Goal: Go to known website: Access a specific website the user already knows

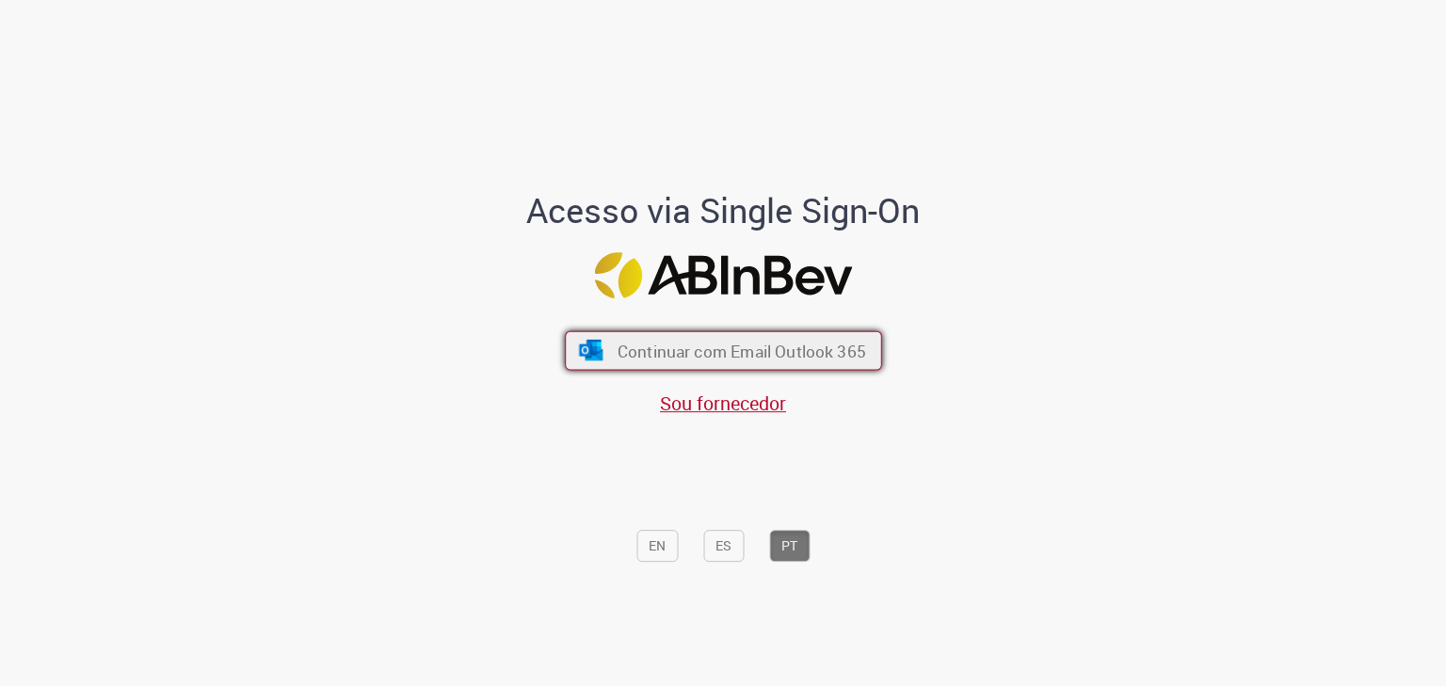
click at [711, 343] on span "Continuar com Email Outlook 365" at bounding box center [741, 352] width 248 height 22
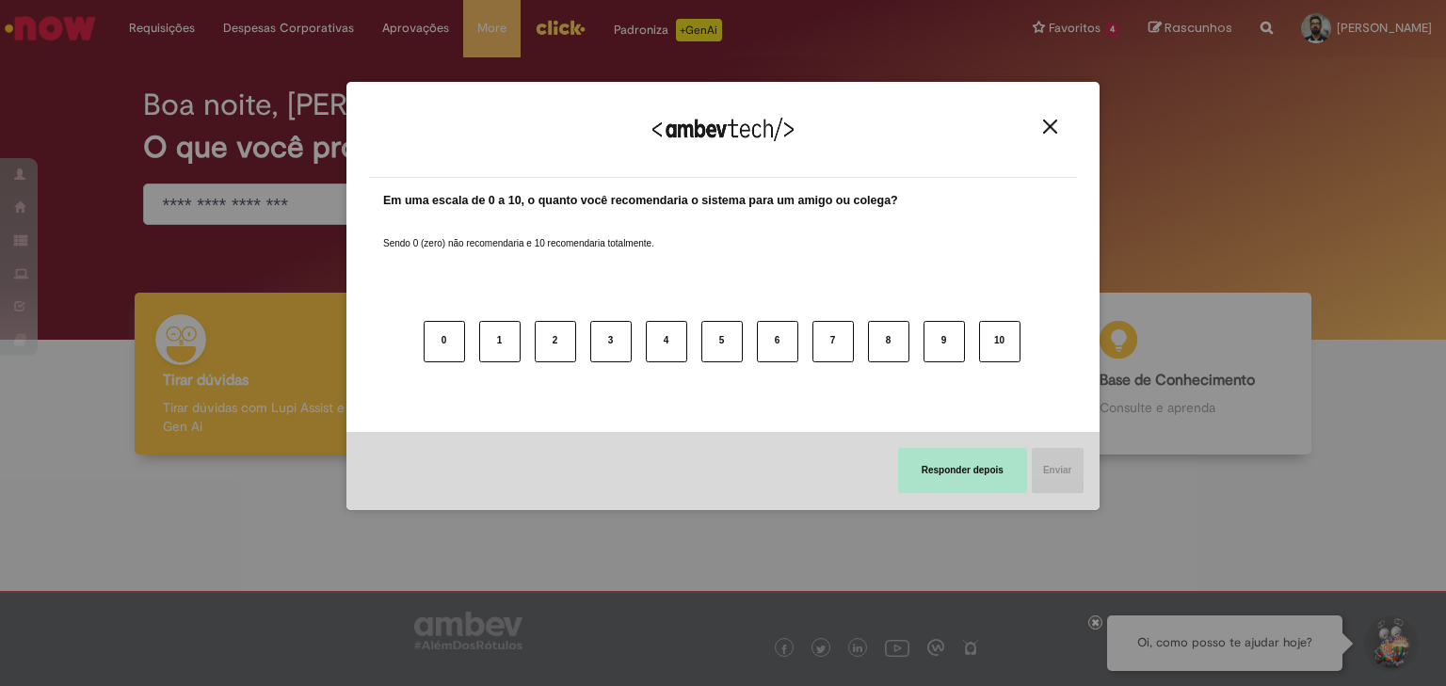
click at [996, 455] on button "Responder depois" at bounding box center [962, 470] width 129 height 45
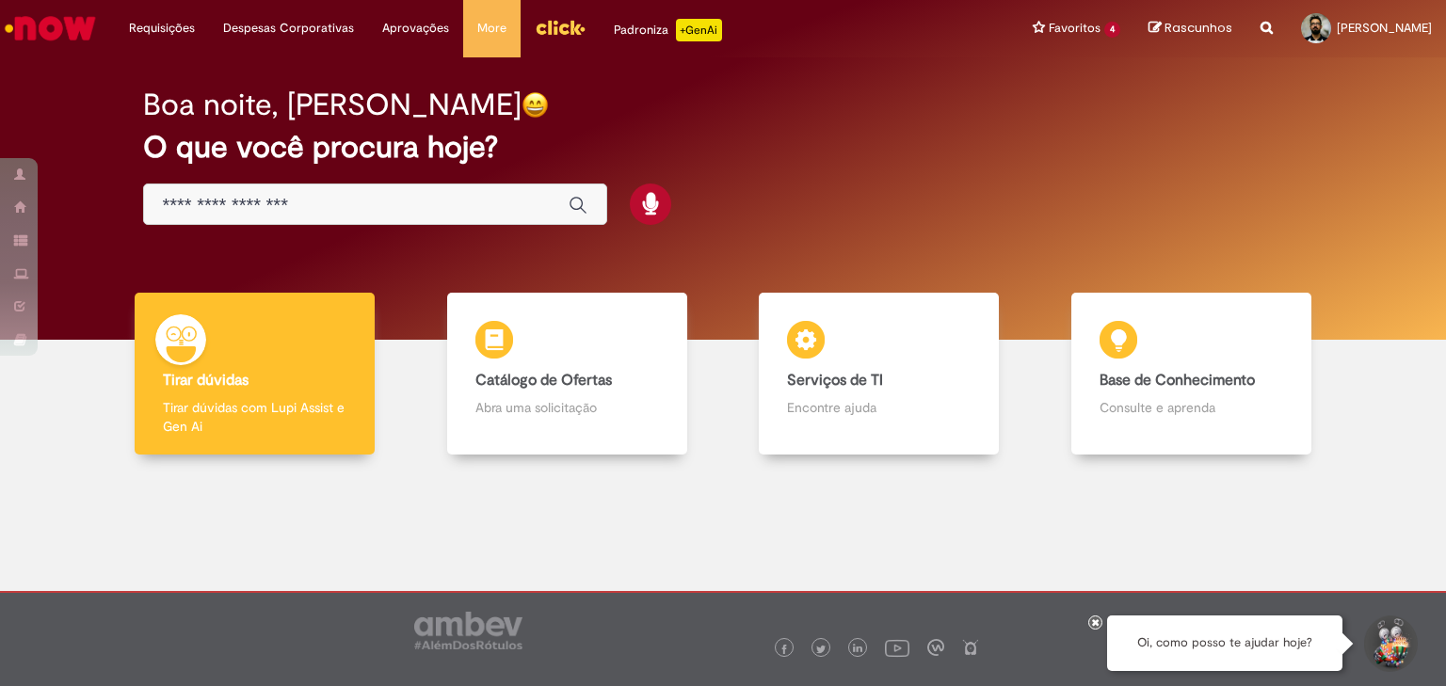
click at [567, 30] on img "Menu Cabeçalho" at bounding box center [560, 27] width 51 height 28
